Goal: Task Accomplishment & Management: Manage account settings

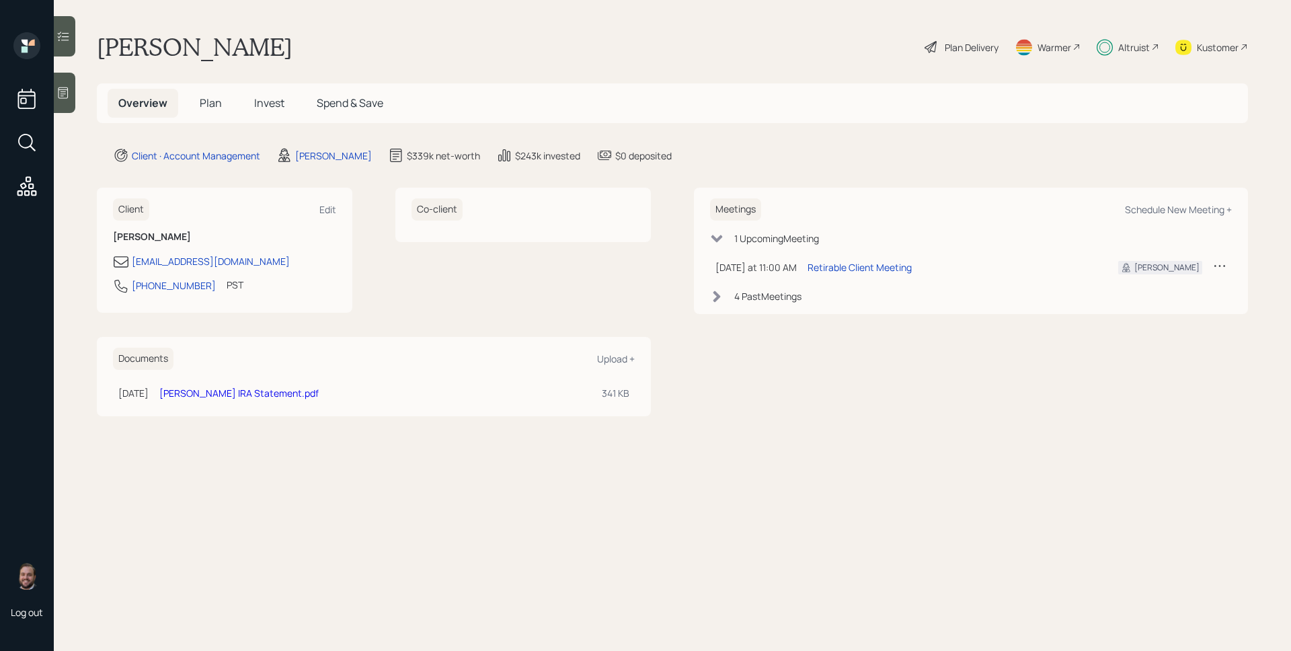
click at [1135, 50] on div "Altruist" at bounding box center [1134, 47] width 32 height 14
click at [203, 95] on h5 "Plan" at bounding box center [211, 103] width 44 height 29
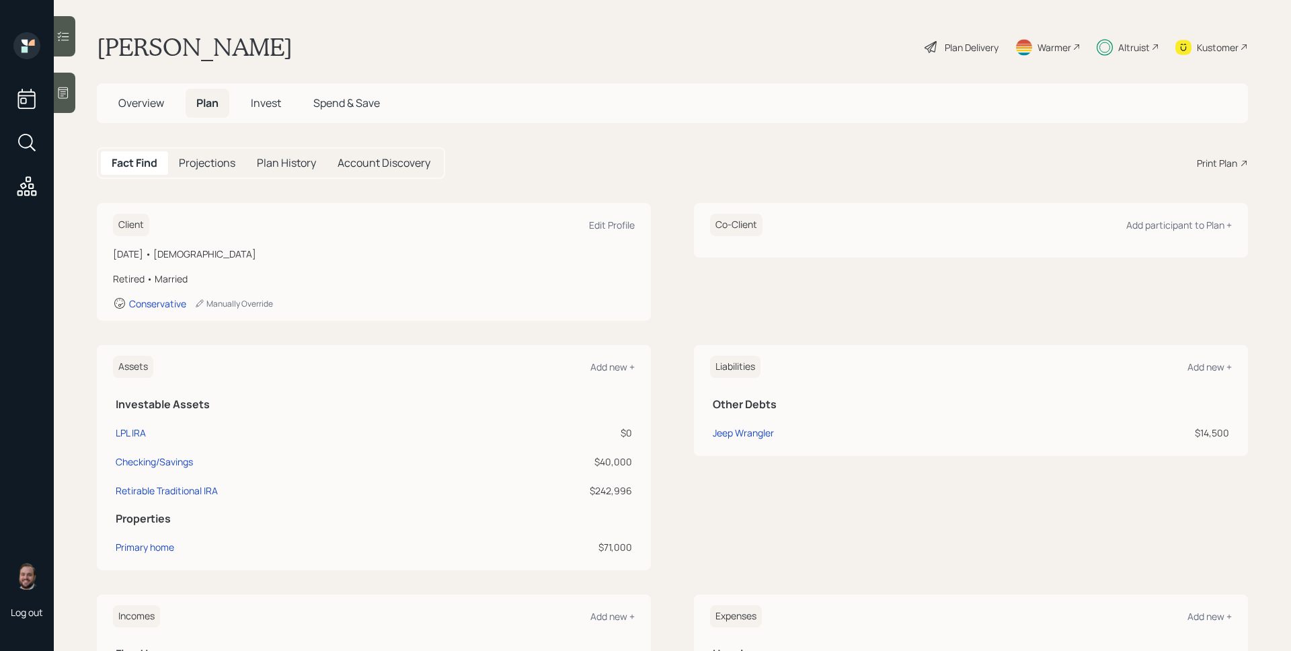
click at [959, 29] on main "Steven Luskey Plan Delivery Warmer Altruist Kustomer Overview Plan Invest Spend…" at bounding box center [672, 325] width 1237 height 651
click at [963, 44] on div "Plan Delivery" at bounding box center [972, 47] width 54 height 14
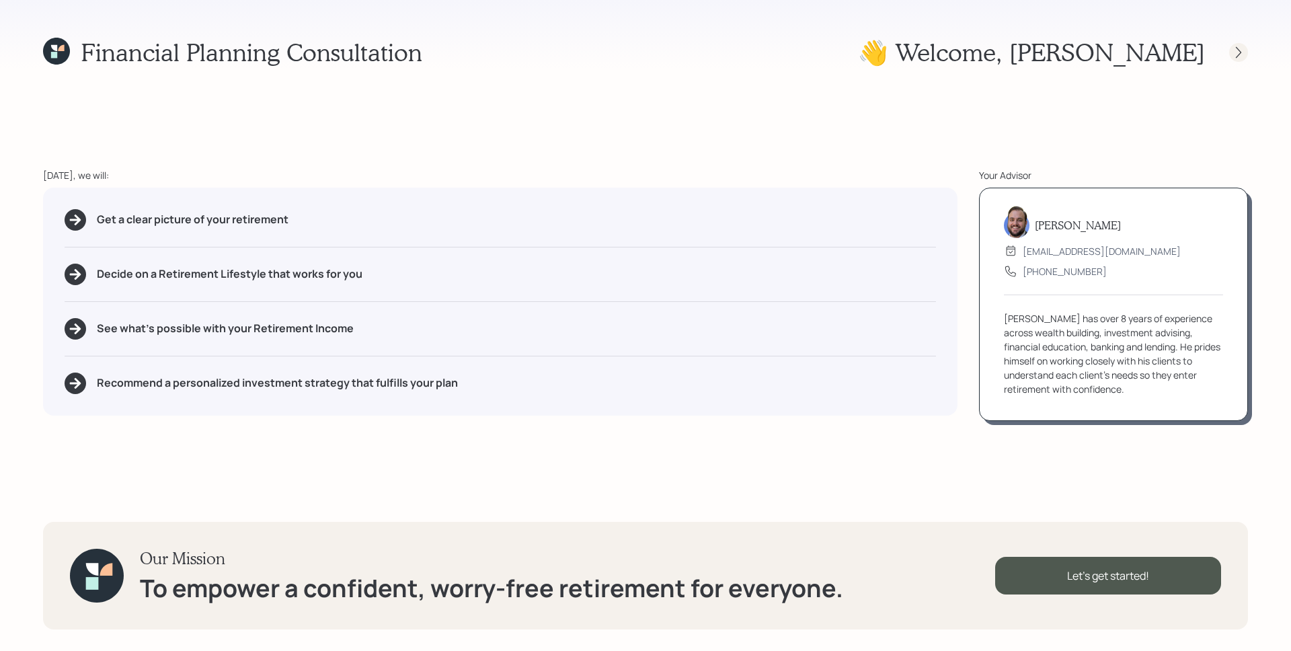
click at [1247, 55] on div at bounding box center [1238, 52] width 19 height 19
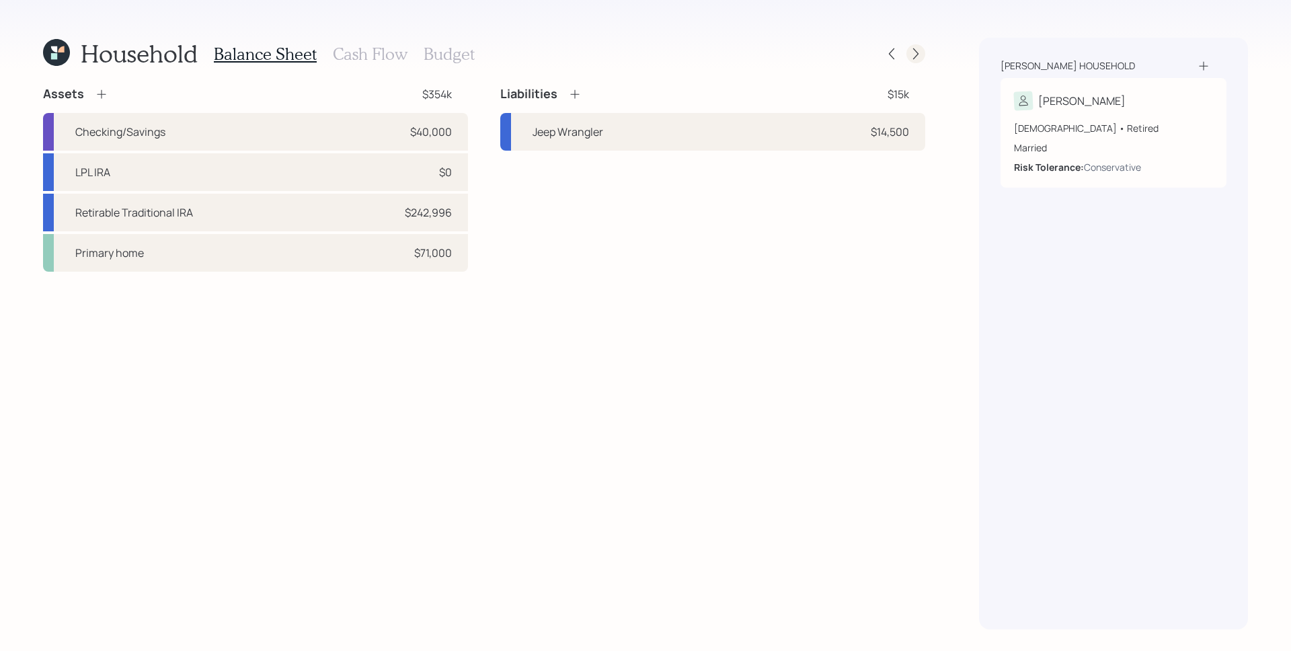
click at [923, 54] on div at bounding box center [916, 53] width 19 height 19
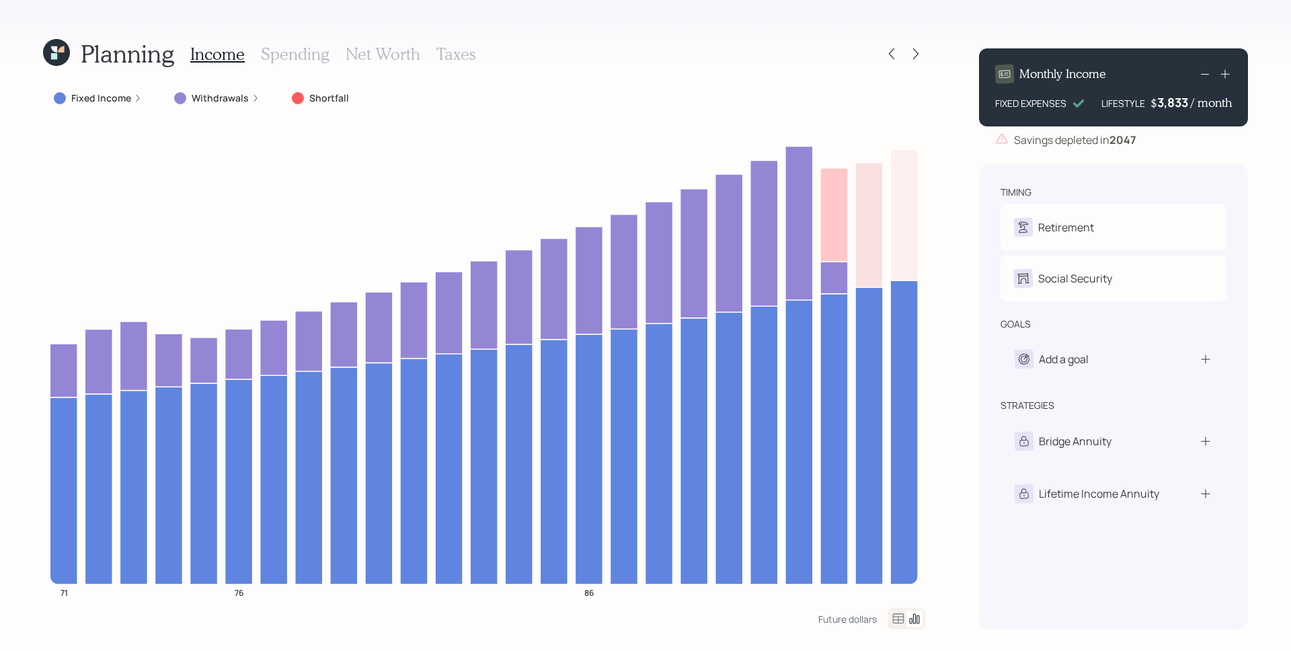
click at [57, 55] on icon at bounding box center [56, 52] width 27 height 27
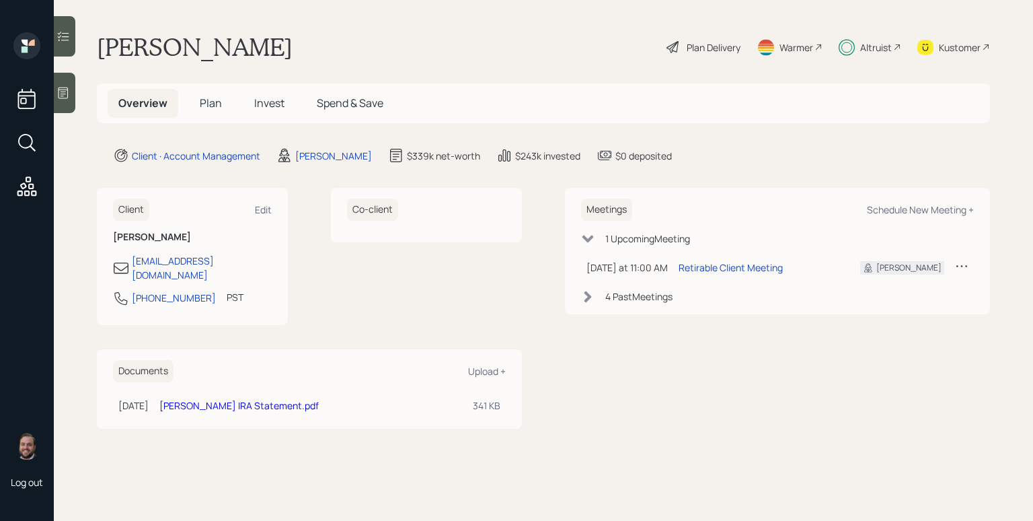
click at [713, 50] on div "Plan Delivery" at bounding box center [714, 47] width 54 height 14
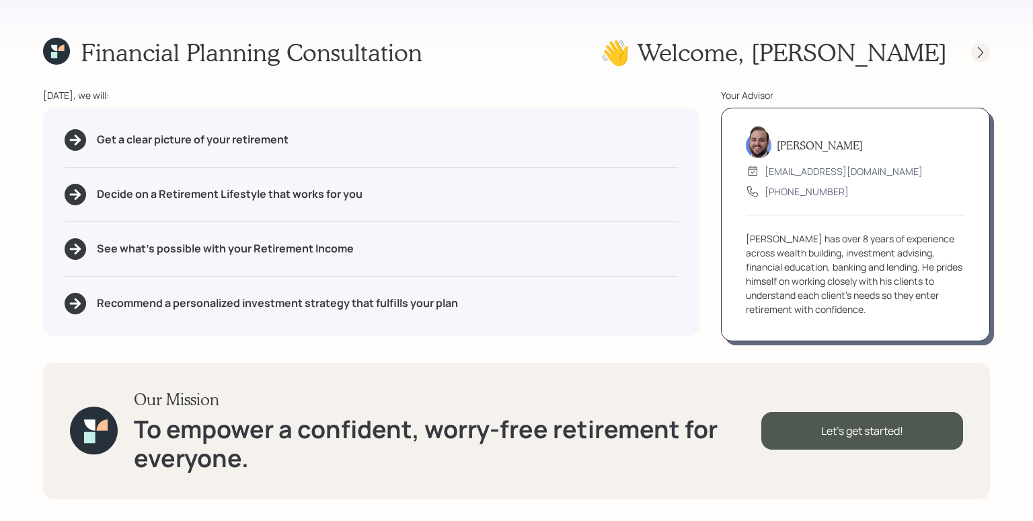
click at [972, 52] on div at bounding box center [980, 52] width 19 height 19
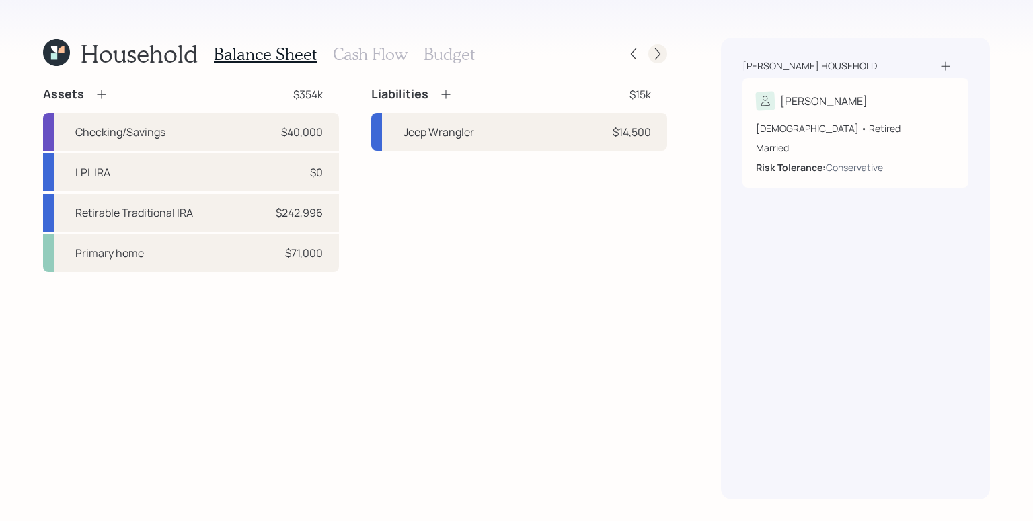
click at [658, 52] on icon at bounding box center [657, 53] width 13 height 13
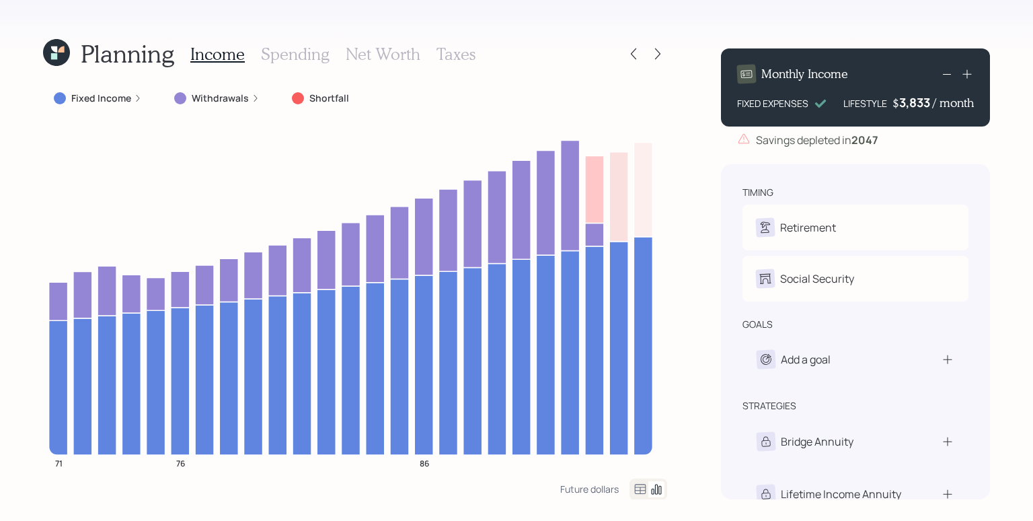
click at [447, 50] on h3 "Taxes" at bounding box center [455, 54] width 39 height 20
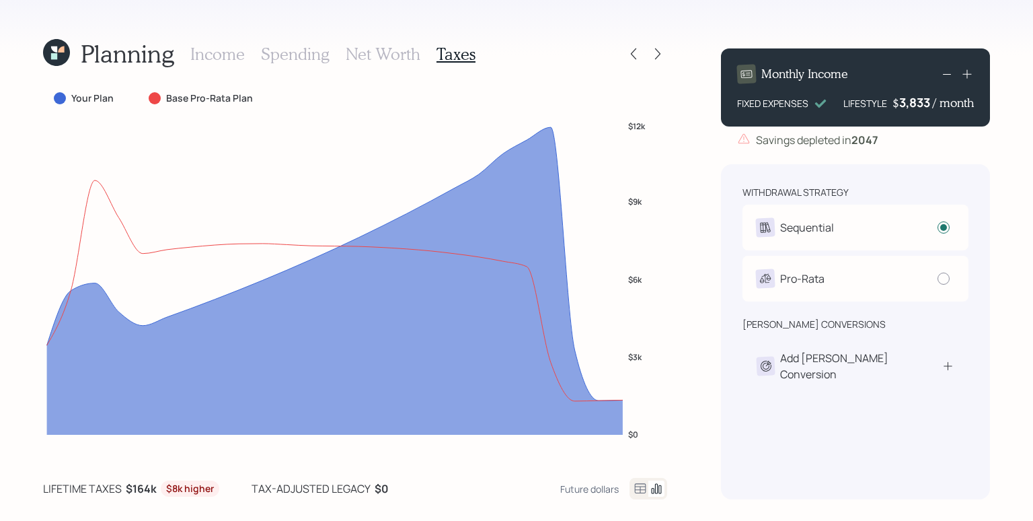
click at [219, 65] on div "Income Spending Net Worth Taxes" at bounding box center [332, 54] width 285 height 32
click at [222, 58] on h3 "Income" at bounding box center [217, 54] width 54 height 20
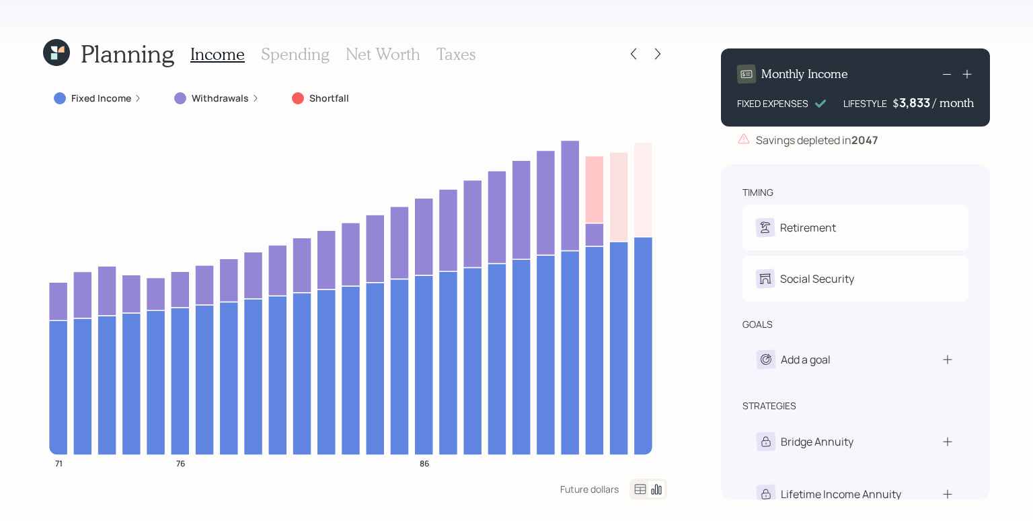
click at [136, 98] on icon at bounding box center [138, 98] width 8 height 8
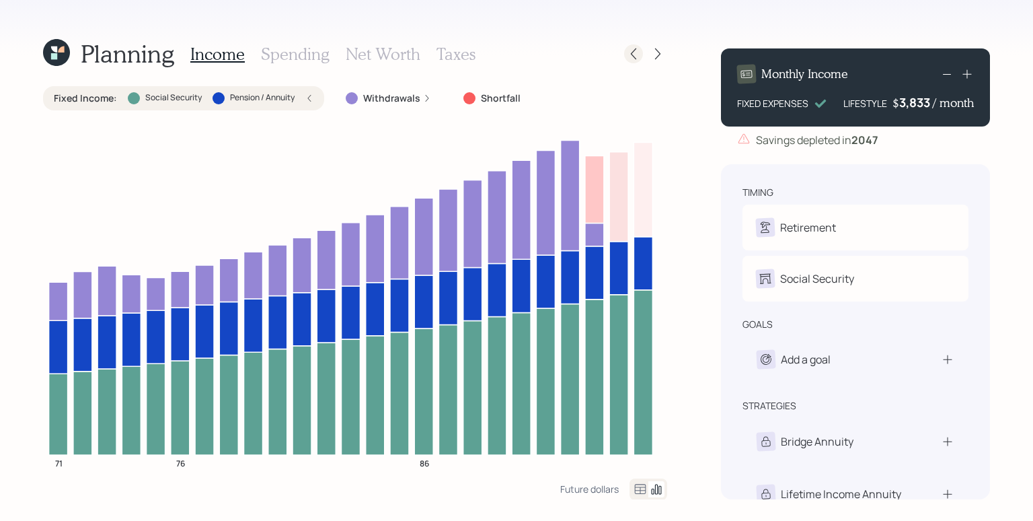
click at [638, 50] on icon at bounding box center [633, 53] width 13 height 13
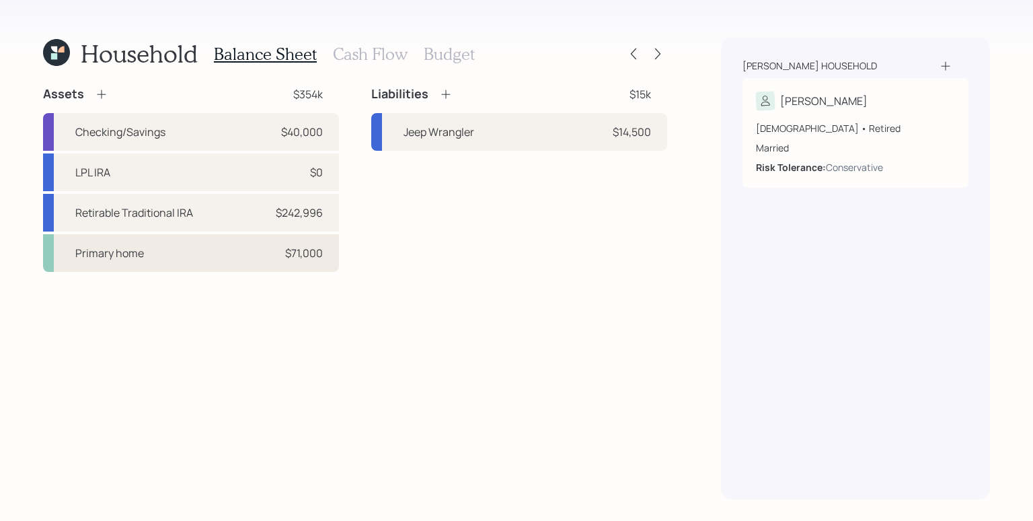
click at [211, 260] on div "Primary home $71,000" at bounding box center [191, 253] width 296 height 38
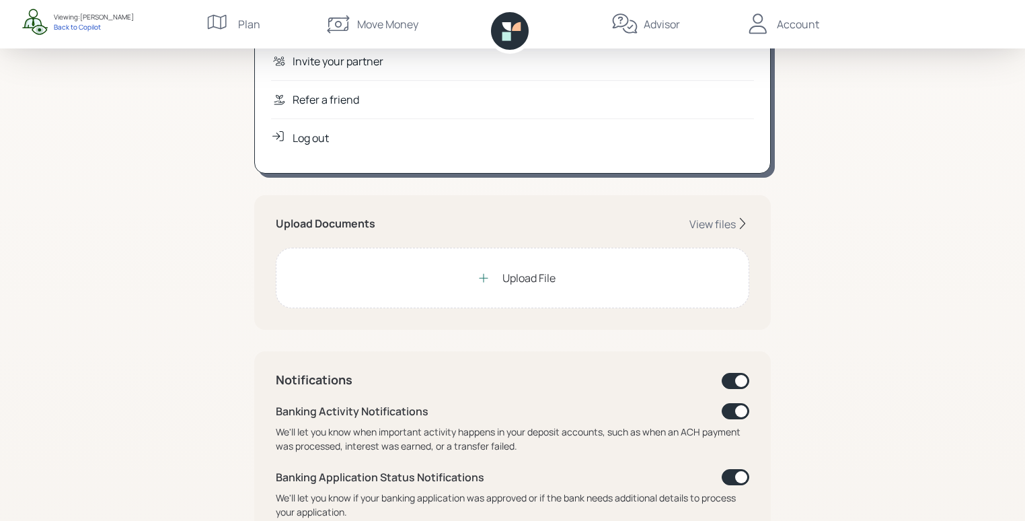
scroll to position [268, 0]
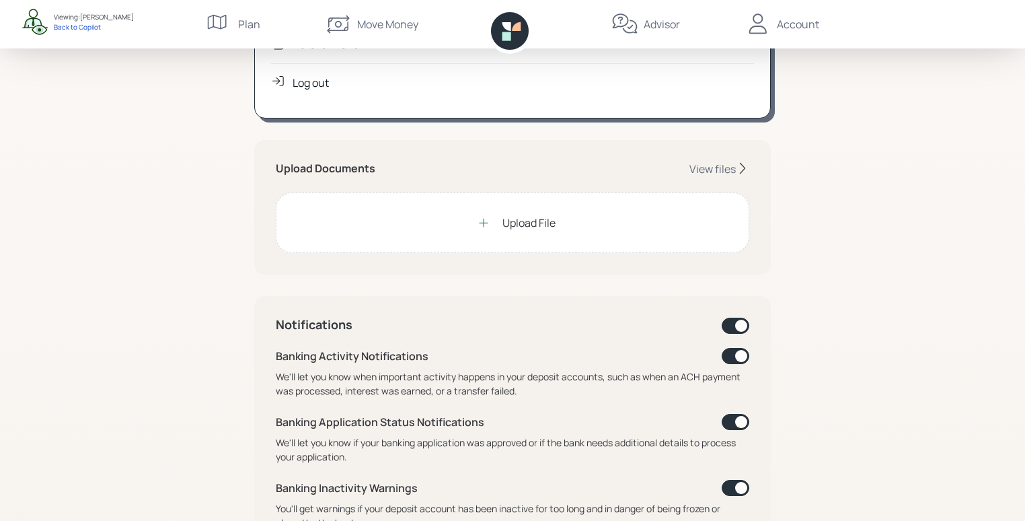
drag, startPoint x: 271, startPoint y: 324, endPoint x: 371, endPoint y: 325, distance: 99.5
click at [371, 325] on div "Notifications Banking Activity Notifications We'll let you know when important …" at bounding box center [512, 508] width 517 height 425
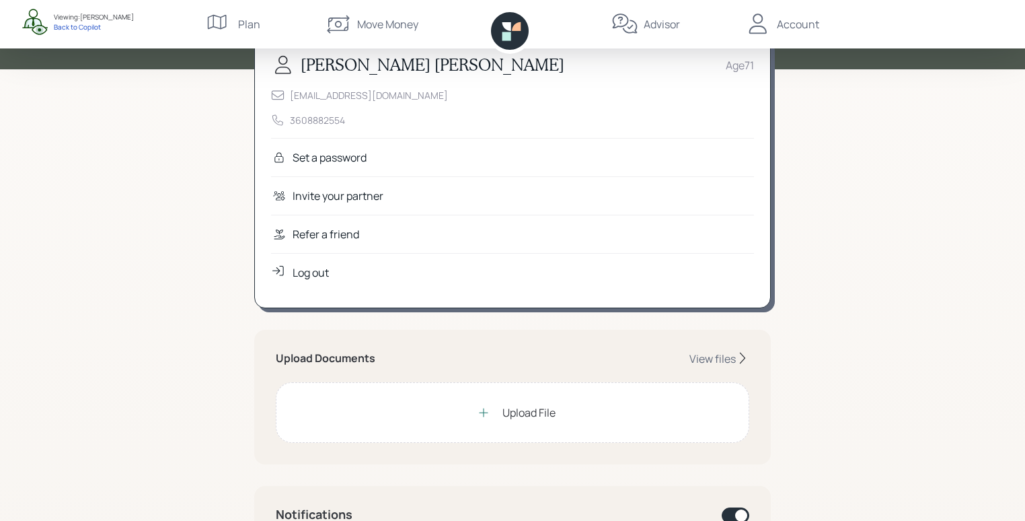
scroll to position [0, 0]
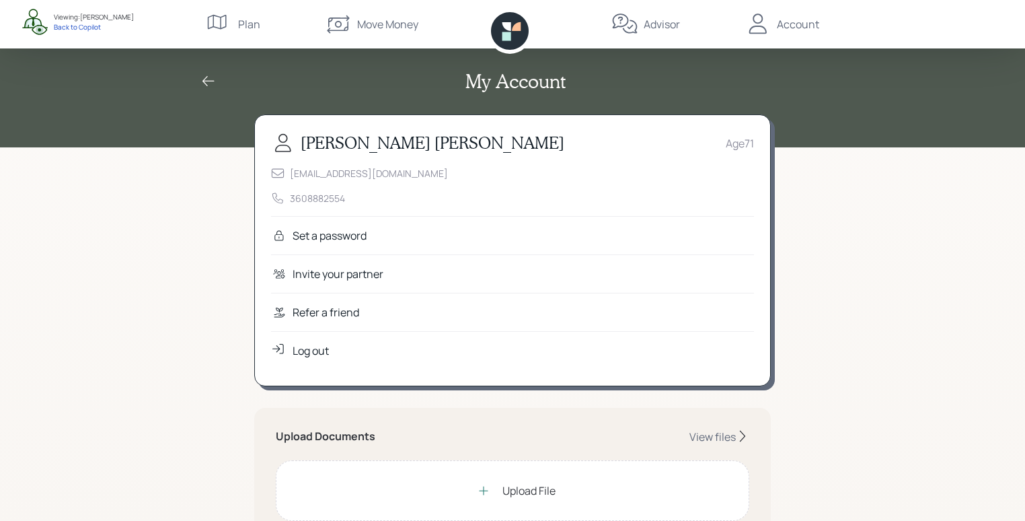
click at [333, 310] on div "Refer a friend" at bounding box center [326, 312] width 67 height 16
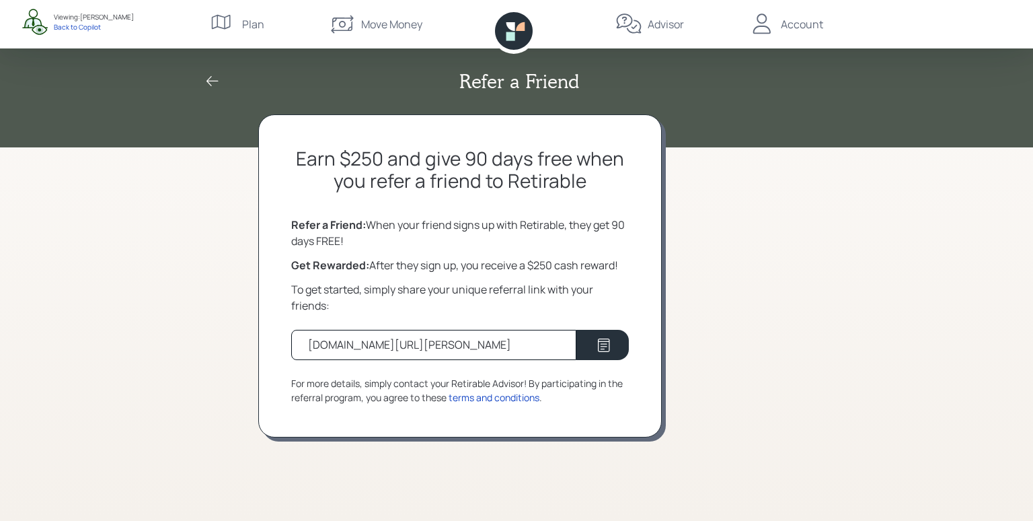
drag, startPoint x: 307, startPoint y: 348, endPoint x: 514, endPoint y: 347, distance: 207.1
click at [514, 347] on div "[DOMAIN_NAME][URL][PERSON_NAME]" at bounding box center [433, 345] width 285 height 30
click at [578, 253] on div "Earn $250 and give 90 days free when you refer a friend to Retirable Refer a Fr…" at bounding box center [460, 275] width 404 height 323
drag, startPoint x: 465, startPoint y: 230, endPoint x: 532, endPoint y: 224, distance: 66.9
click at [465, 230] on div "Refer a Friend: When your friend signs up with Retirable, they get 90 days FREE!" at bounding box center [460, 233] width 338 height 32
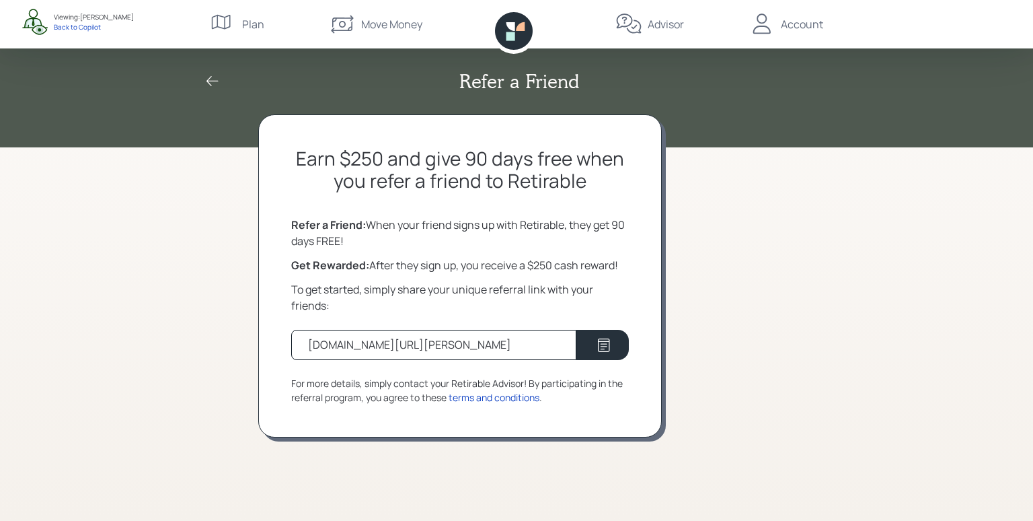
drag, startPoint x: 615, startPoint y: 225, endPoint x: 630, endPoint y: 239, distance: 20.9
click at [630, 239] on div "Earn $250 and give 90 days free when you refer a friend to Retirable Refer a Fr…" at bounding box center [460, 275] width 404 height 323
click at [630, 240] on div "Earn $250 and give 90 days free when you refer a friend to Retirable Refer a Fr…" at bounding box center [460, 275] width 404 height 323
drag, startPoint x: 531, startPoint y: 266, endPoint x: 558, endPoint y: 263, distance: 27.8
click at [558, 263] on div "Get Rewarded: After they sign up, you receive a $250 cash reward!" at bounding box center [460, 265] width 338 height 16
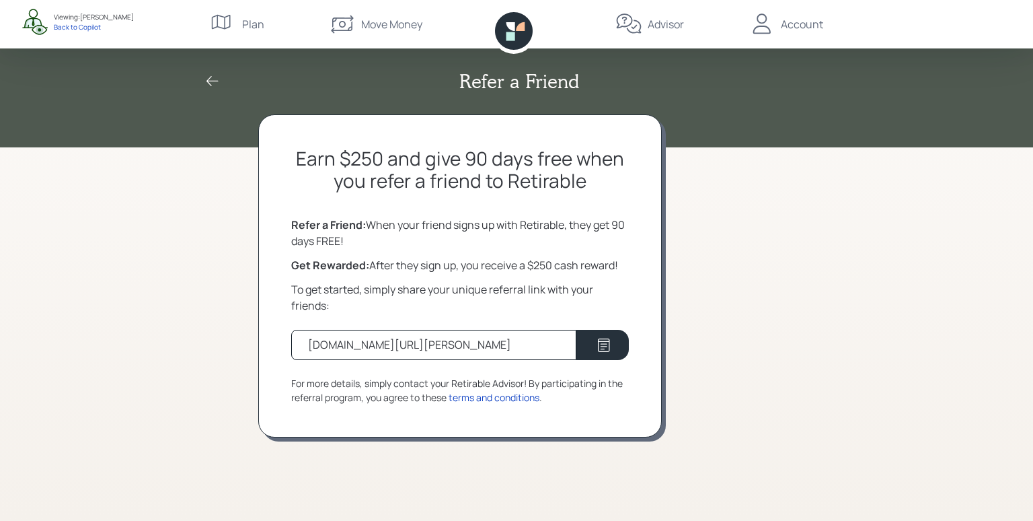
click at [662, 258] on div "Earn $250 and give 90 days free when you refer a friend to Retirable Refer a Fr…" at bounding box center [516, 317] width 517 height 406
click at [513, 38] on icon at bounding box center [510, 36] width 9 height 9
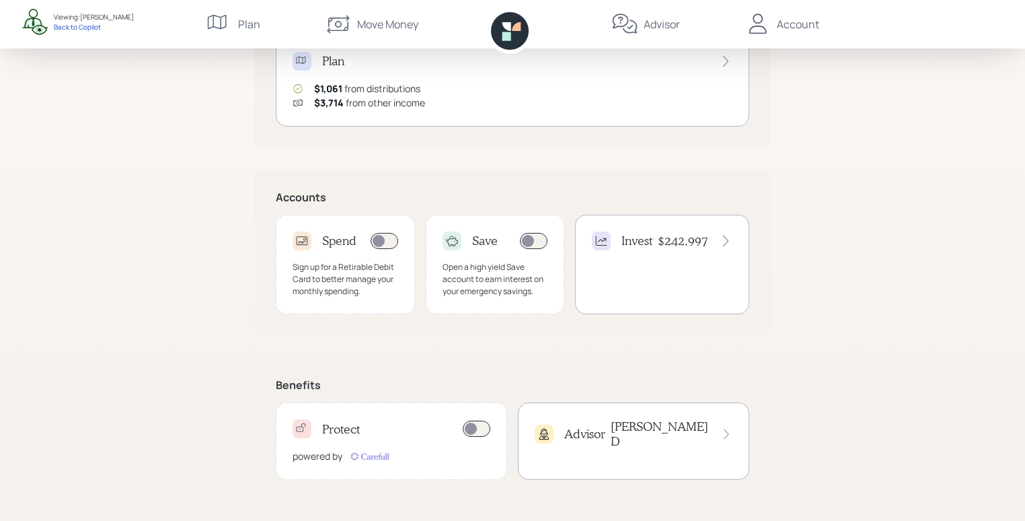
scroll to position [202, 0]
click at [328, 285] on div "Sign up for a Retirable Debit Card to better manage your monthly spending." at bounding box center [346, 278] width 106 height 36
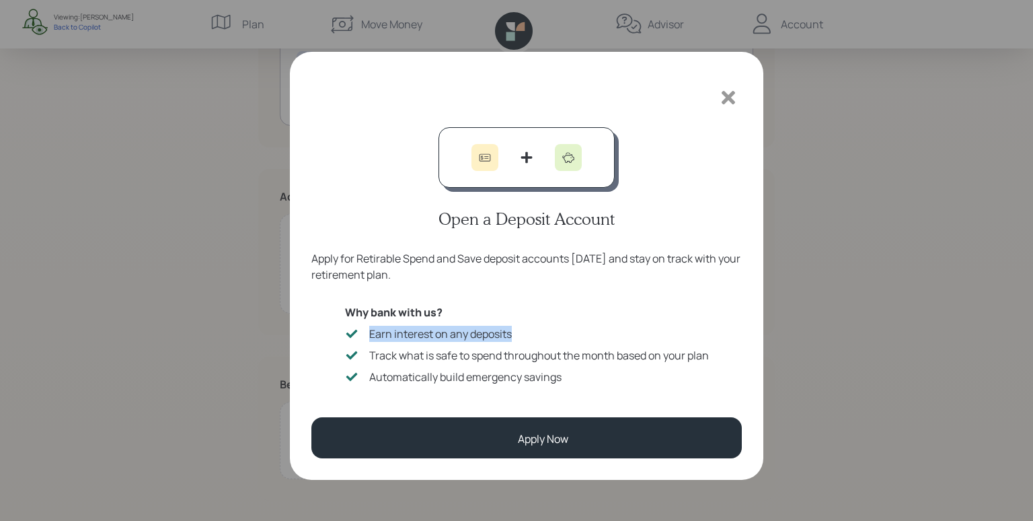
drag, startPoint x: 367, startPoint y: 334, endPoint x: 528, endPoint y: 341, distance: 160.9
click at [528, 341] on div "Earn interest on any deposits" at bounding box center [527, 334] width 364 height 16
click at [728, 102] on icon at bounding box center [728, 97] width 20 height 20
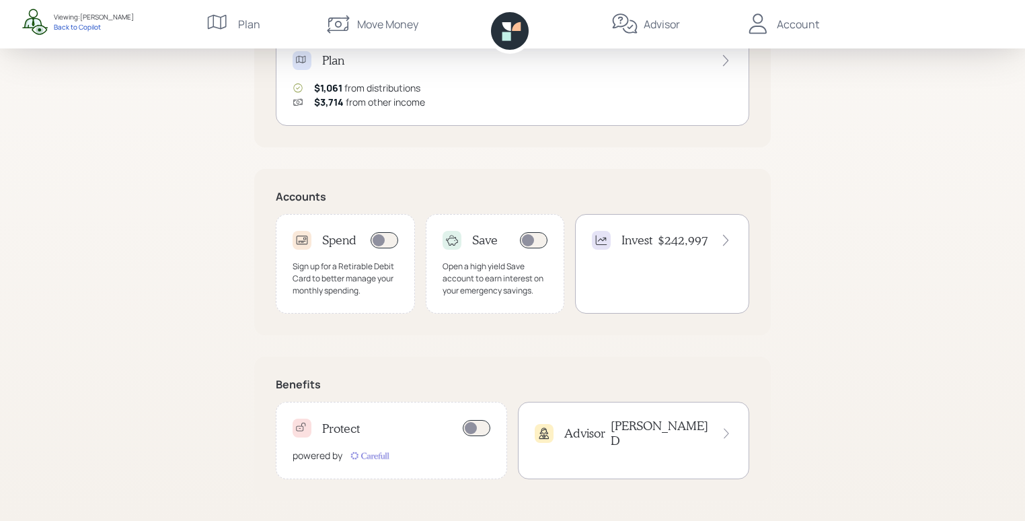
click at [860, 187] on div "Good Morning , [PERSON_NAME] You are on‑track! Monthly Overview [DATE] Plan $1,…" at bounding box center [512, 160] width 1025 height 724
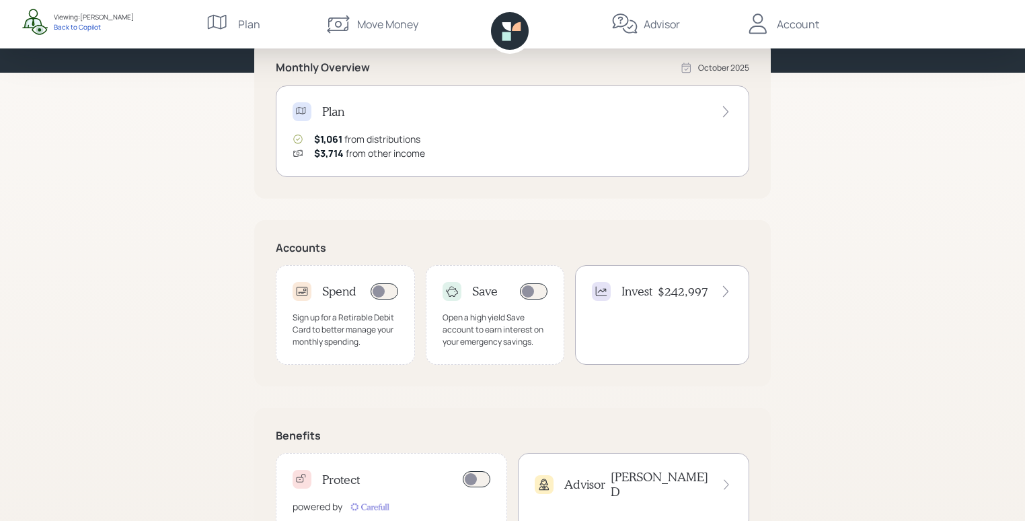
scroll to position [0, 0]
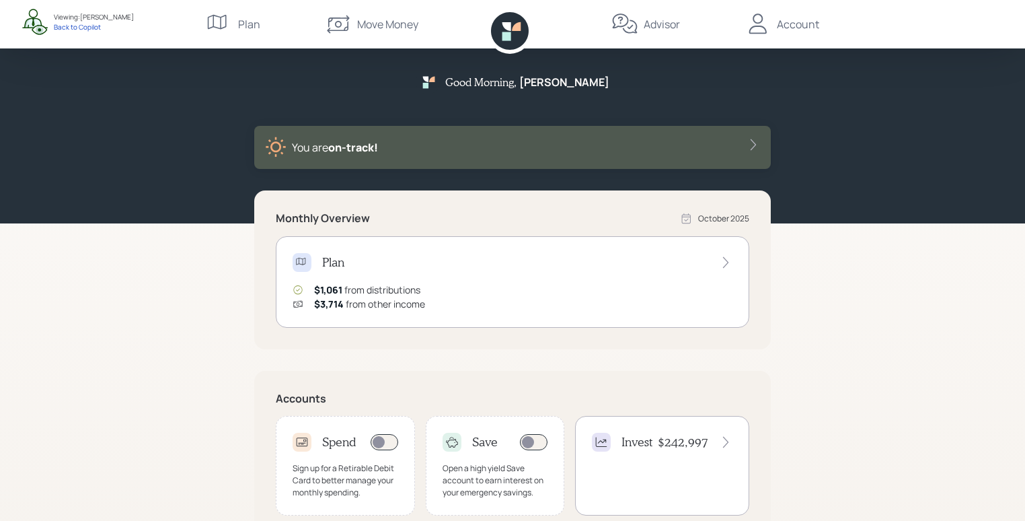
click at [483, 268] on div "Plan" at bounding box center [513, 262] width 440 height 19
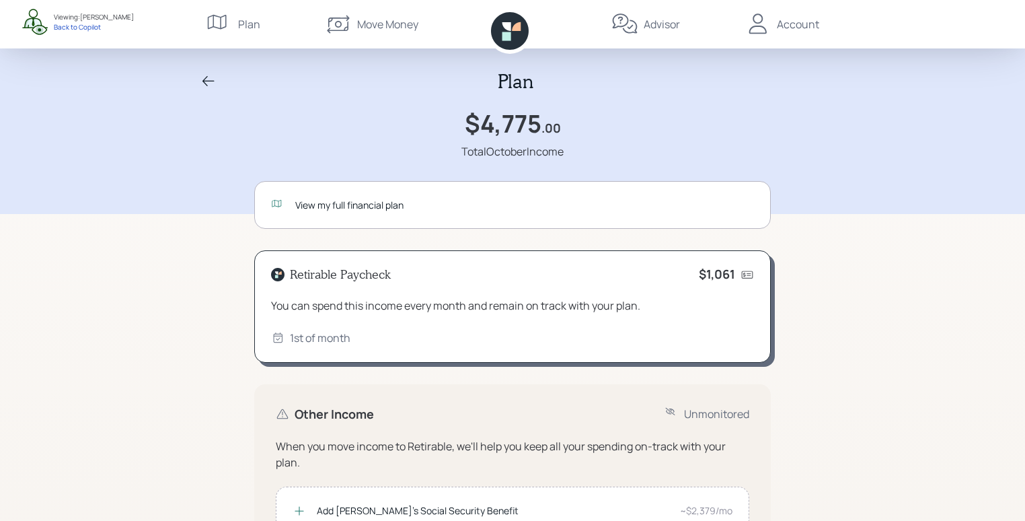
click at [209, 73] on icon at bounding box center [208, 81] width 16 height 16
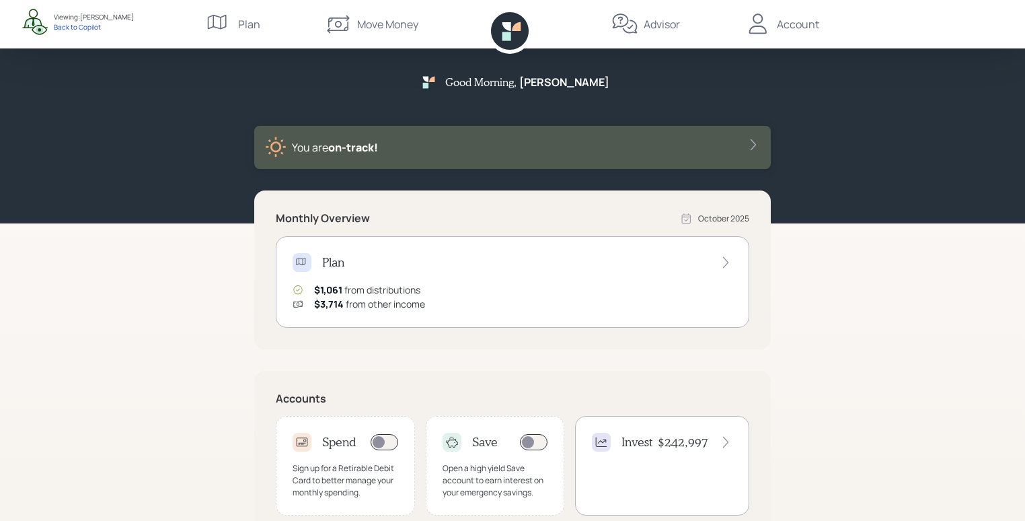
click at [464, 157] on div "You are on‑track!" at bounding box center [512, 148] width 495 height 22
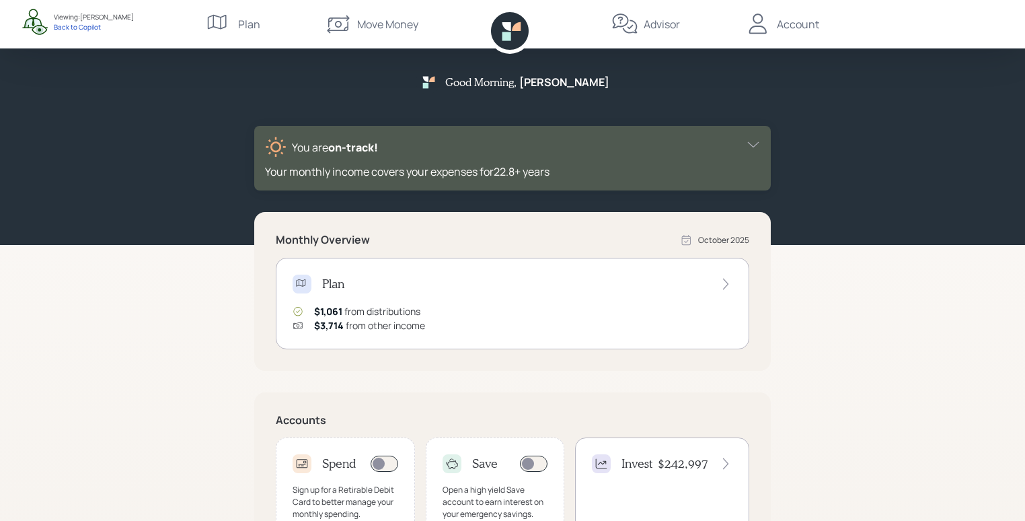
click at [578, 156] on div "You are on‑track!" at bounding box center [512, 148] width 495 height 22
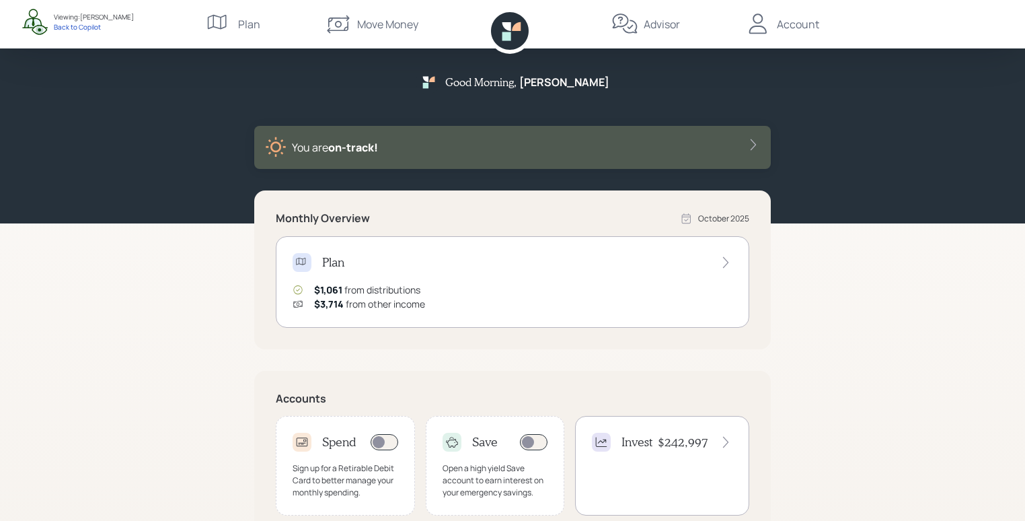
click at [426, 270] on div "Plan" at bounding box center [513, 262] width 440 height 19
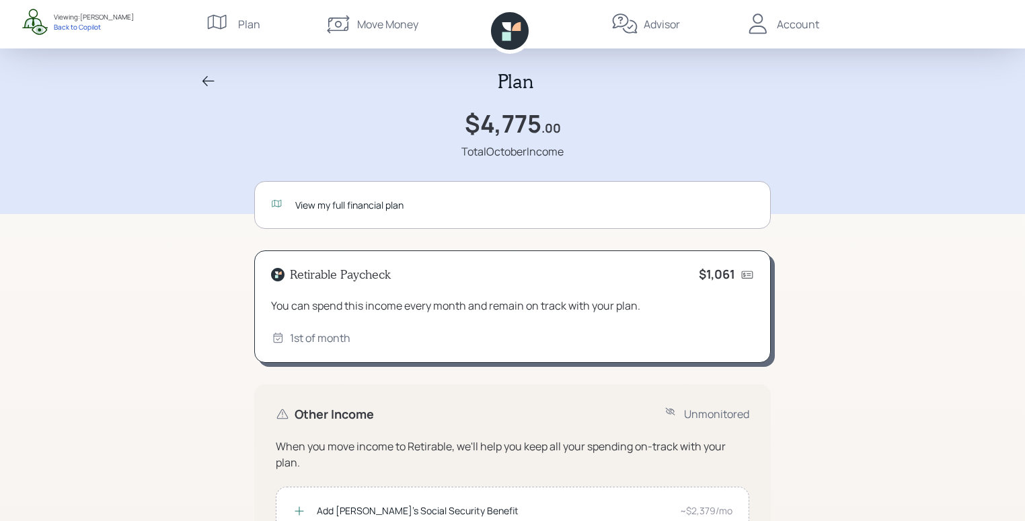
click at [434, 198] on div "View my full financial plan" at bounding box center [524, 205] width 459 height 14
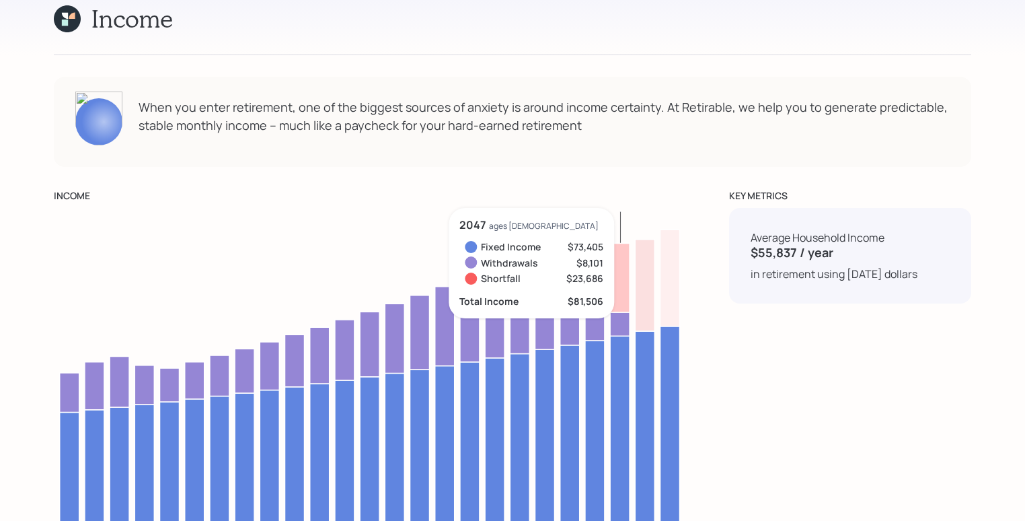
scroll to position [4090, 0]
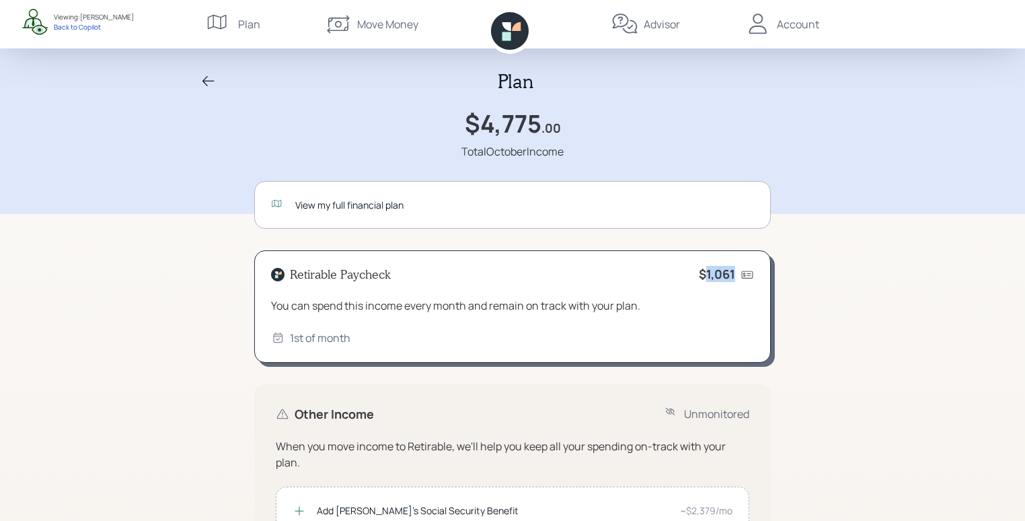
drag, startPoint x: 704, startPoint y: 272, endPoint x: 735, endPoint y: 272, distance: 30.9
click at [735, 272] on div "$1,061" at bounding box center [726, 274] width 55 height 15
